Goal: Information Seeking & Learning: Find contact information

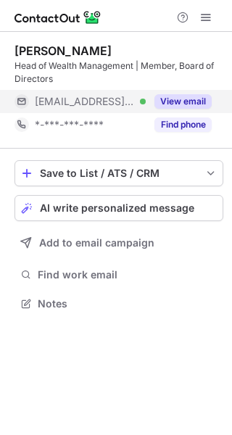
scroll to position [294, 232]
click at [170, 102] on button "View email" at bounding box center [182, 101] width 57 height 15
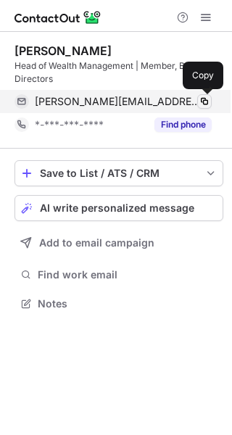
click at [200, 107] on span at bounding box center [205, 102] width 12 height 12
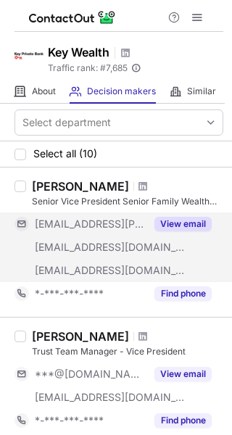
click at [192, 222] on button "View email" at bounding box center [182, 224] width 57 height 15
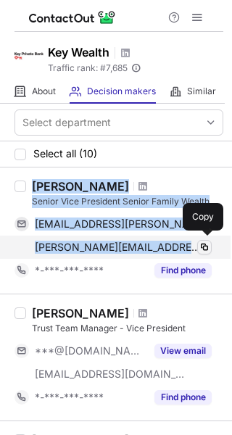
drag, startPoint x: 31, startPoint y: 183, endPoint x: 204, endPoint y: 240, distance: 181.9
click at [204, 240] on div "John M Jezowski Senior Vice President Senior Family Wealth Strategist, Key Fami…" at bounding box center [124, 230] width 197 height 103
click at [181, 247] on span "john_m_jezowski@keybank.com" at bounding box center [118, 247] width 166 height 13
click at [201, 246] on span at bounding box center [205, 247] width 12 height 12
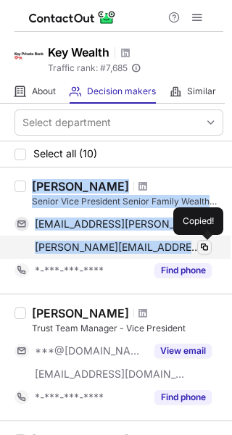
click at [201, 246] on span at bounding box center [205, 247] width 12 height 12
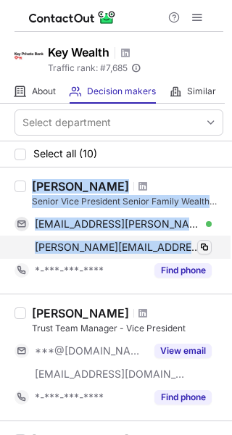
click at [201, 246] on span at bounding box center [205, 247] width 12 height 12
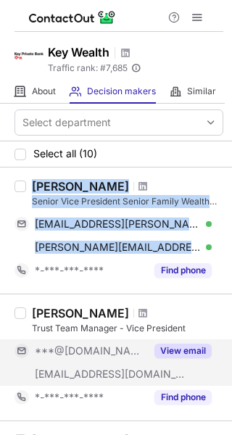
click at [183, 354] on button "View email" at bounding box center [182, 351] width 57 height 15
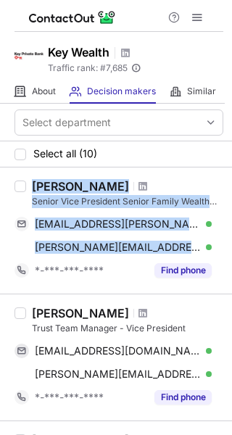
scroll to position [169, 0]
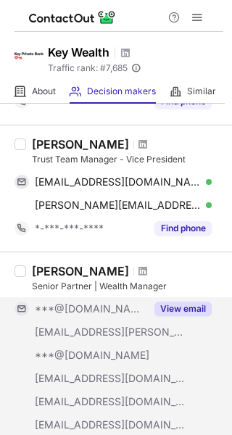
click at [170, 302] on button "View email" at bounding box center [182, 309] width 57 height 15
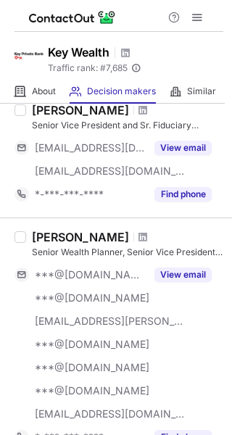
scroll to position [508, 0]
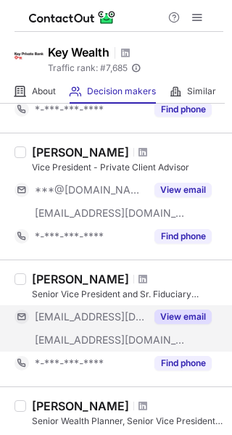
click at [176, 322] on button "View email" at bounding box center [182, 317] width 57 height 15
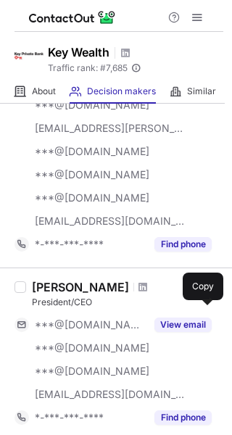
scroll to position [677, 0]
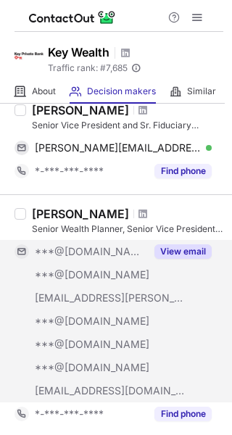
click at [165, 252] on button "View email" at bounding box center [182, 251] width 57 height 15
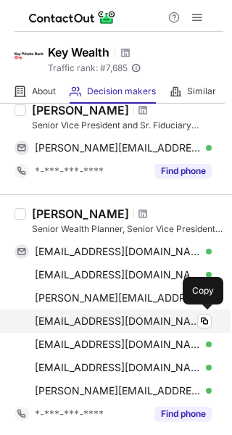
scroll to position [1015, 0]
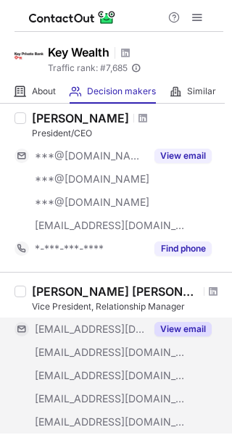
click at [184, 324] on button "View email" at bounding box center [182, 329] width 57 height 15
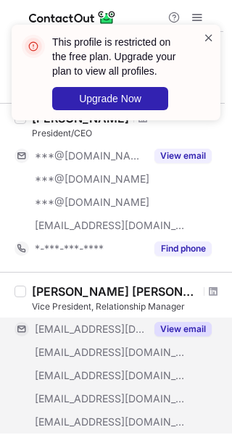
click at [207, 36] on span at bounding box center [209, 37] width 12 height 15
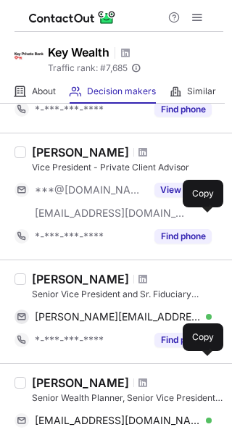
scroll to position [0, 0]
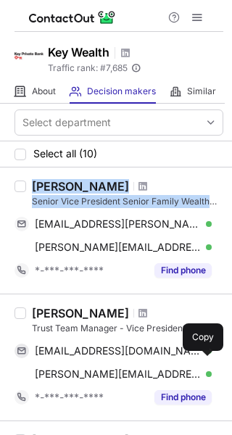
drag, startPoint x: 29, startPoint y: 186, endPoint x: 223, endPoint y: 197, distance: 194.7
click at [223, 197] on div "Select department Select all (10) John M Jezowski Senior Vice President Senior …" at bounding box center [116, 269] width 232 height 331
copy div "John M Jezowski Senior Vice President Senior Family Wealth"
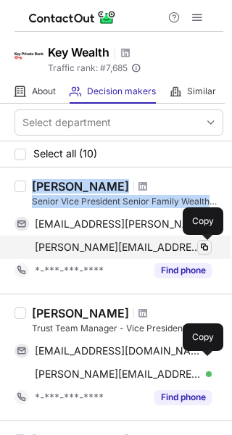
click at [204, 245] on span at bounding box center [205, 247] width 12 height 12
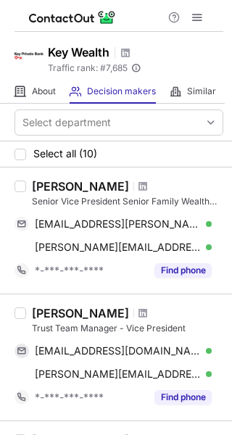
click at [154, 139] on div "Select department" at bounding box center [116, 123] width 232 height 38
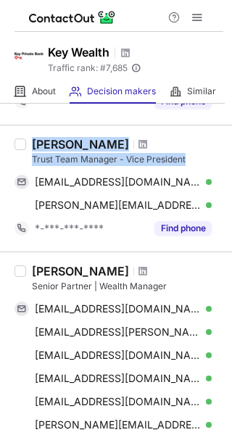
drag, startPoint x: 34, startPoint y: 144, endPoint x: 200, endPoint y: 157, distance: 166.6
click at [200, 157] on div "Brian Banjac Trust Team Manager - Vice President" at bounding box center [127, 151] width 191 height 29
copy div "Brian Banjac Trust Team Manager - Vice President"
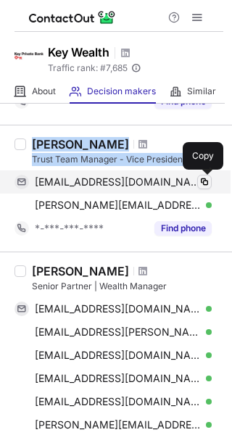
click at [211, 187] on button at bounding box center [204, 182] width 15 height 15
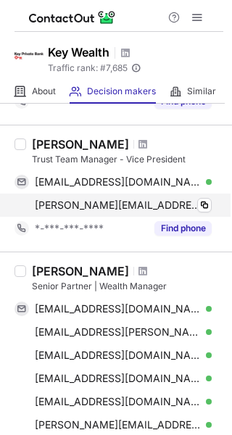
click at [197, 203] on div "brian_banjac@keybank.com Verified" at bounding box center [123, 205] width 177 height 13
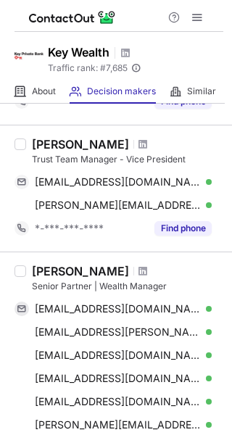
click at [170, 262] on div "Matthew Krivonak Senior Partner | Wealth Manager mkrivo1@yahoo.com Verified Cop…" at bounding box center [116, 362] width 232 height 220
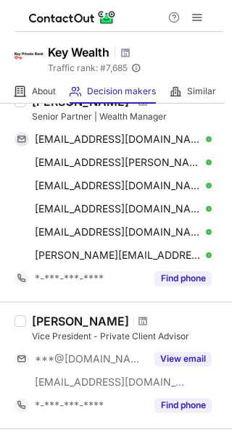
scroll to position [508, 0]
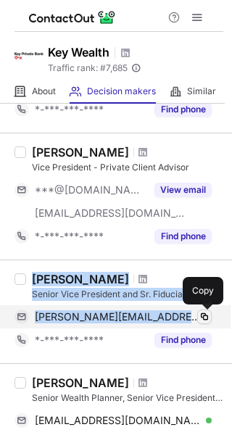
drag, startPoint x: 33, startPoint y: 283, endPoint x: 207, endPoint y: 312, distance: 176.5
click at [207, 312] on div "Kevin Mcdonald Senior Vice President and Sr. Fiduciary Strategist kevin_mcdonal…" at bounding box center [124, 312] width 197 height 80
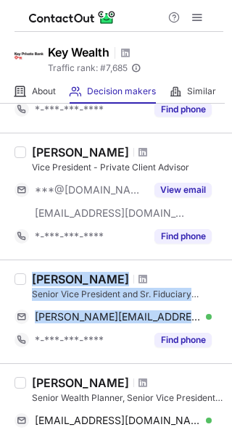
copy div "Kevin Mcdonald Senior Vice President and Sr. Fiduciary Strategist kevin_mcdonal…"
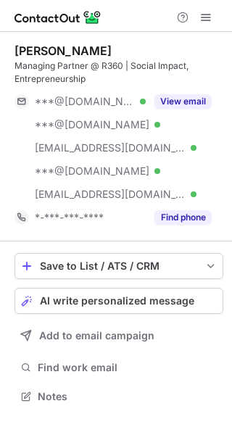
scroll to position [387, 232]
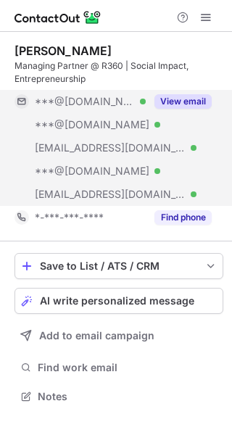
click at [179, 98] on button "View email" at bounding box center [182, 101] width 57 height 15
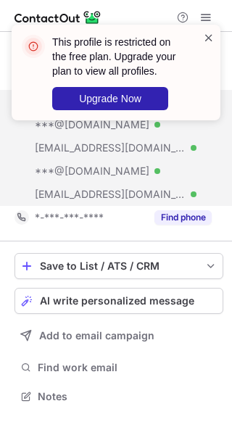
click at [206, 41] on span at bounding box center [209, 37] width 12 height 15
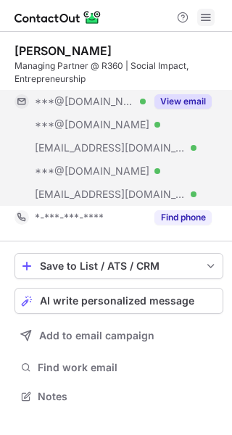
click at [200, 18] on span at bounding box center [206, 18] width 12 height 12
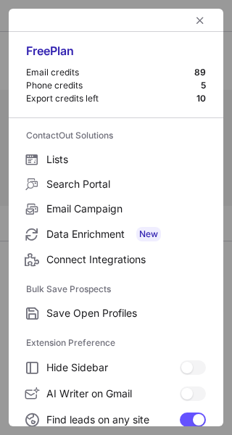
scroll to position [169, 0]
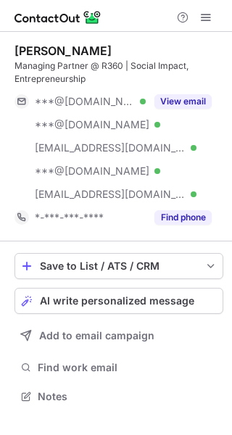
scroll to position [387, 232]
click at [204, 16] on span at bounding box center [206, 18] width 12 height 12
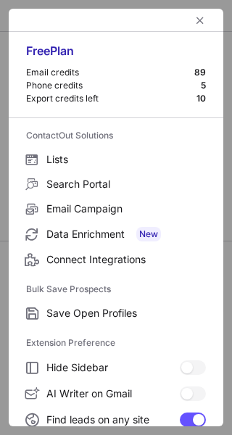
scroll to position [169, 0]
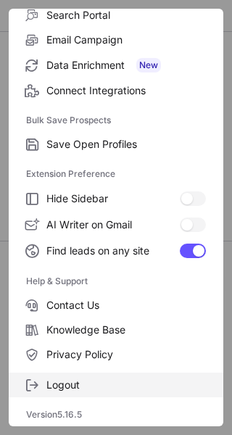
click at [123, 376] on label "Logout" at bounding box center [116, 385] width 215 height 25
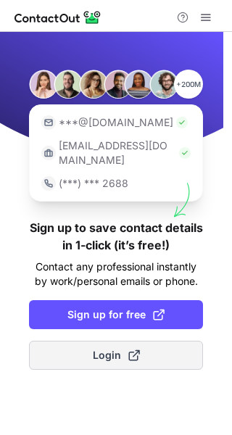
click at [128, 350] on span at bounding box center [134, 356] width 12 height 12
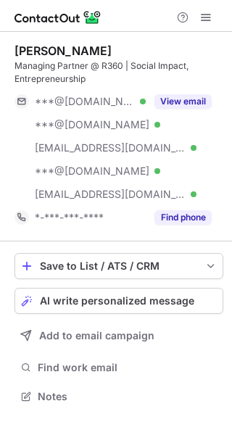
scroll to position [387, 232]
click at [215, 20] on div at bounding box center [194, 17] width 46 height 17
click at [206, 17] on span at bounding box center [206, 18] width 12 height 12
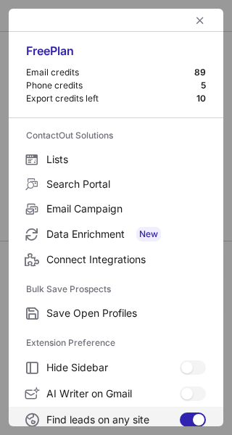
scroll to position [169, 0]
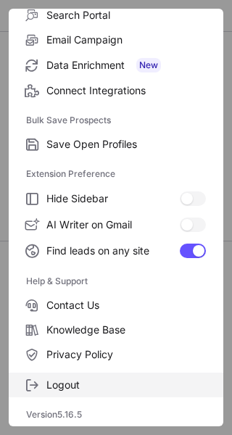
click at [102, 381] on span "Logout" at bounding box center [126, 385] width 160 height 13
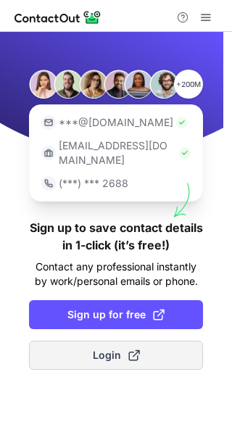
click at [117, 341] on button "Login" at bounding box center [116, 355] width 174 height 29
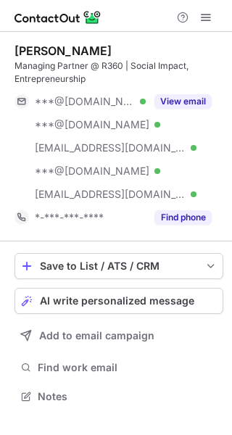
scroll to position [387, 232]
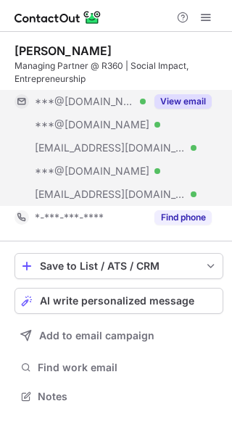
click at [170, 100] on button "View email" at bounding box center [182, 101] width 57 height 15
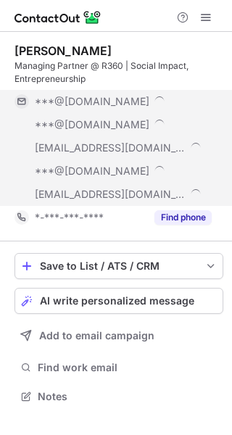
scroll to position [456, 222]
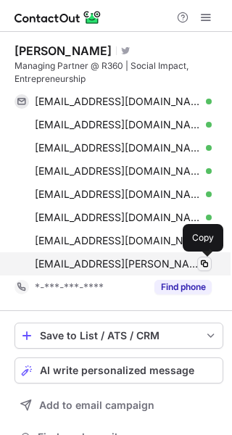
click at [197, 260] on button at bounding box center [204, 264] width 15 height 15
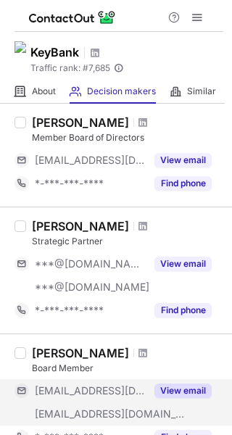
scroll to position [846, 0]
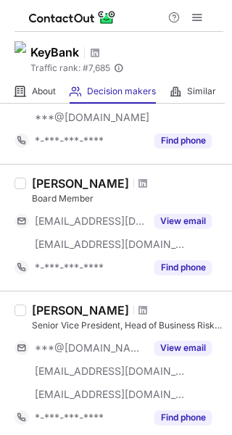
click at [152, 54] on div "KeyBank Traffic rank: # 7,685 Global website ranking" at bounding box center [116, 56] width 232 height 48
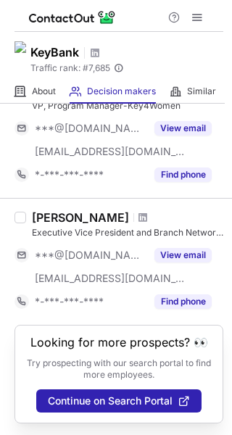
scroll to position [1357, 0]
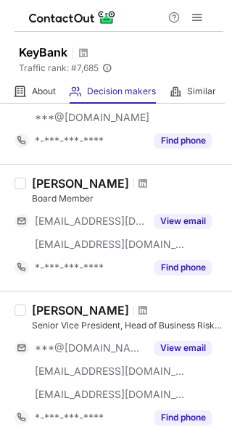
scroll to position [1357, 0]
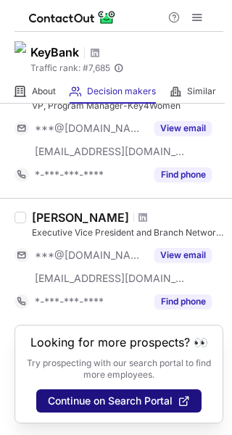
click at [144, 411] on button "Continue on Search Portal" at bounding box center [118, 400] width 165 height 23
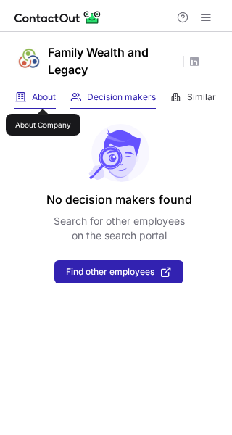
click at [44, 96] on span "About" at bounding box center [44, 97] width 24 height 12
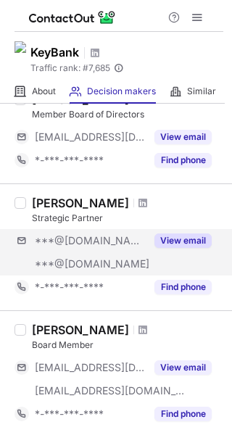
scroll to position [846, 0]
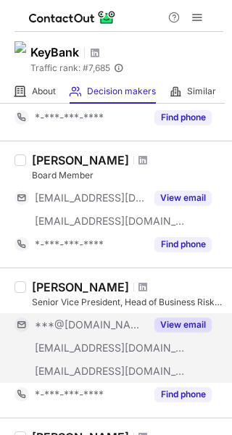
click at [195, 318] on button "View email" at bounding box center [182, 325] width 57 height 15
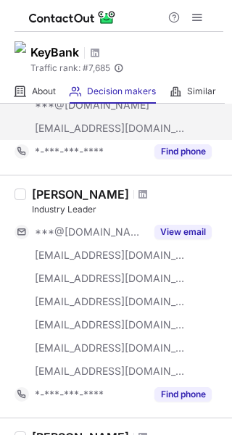
scroll to position [508, 0]
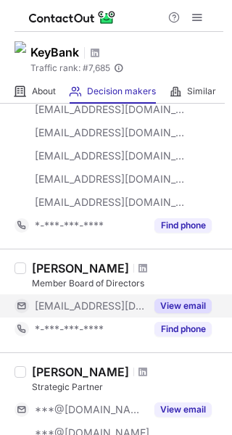
click at [186, 309] on button "View email" at bounding box center [182, 306] width 57 height 15
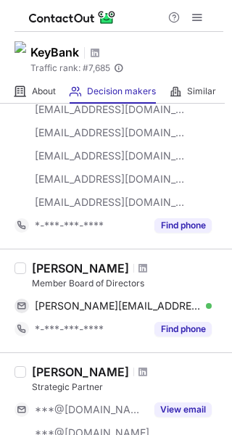
scroll to position [0, 0]
